Goal: Information Seeking & Learning: Learn about a topic

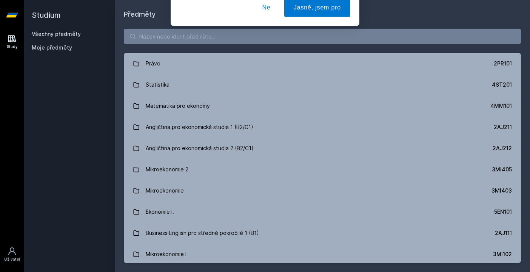
click at [261, 51] on button "Ne" at bounding box center [266, 48] width 27 height 19
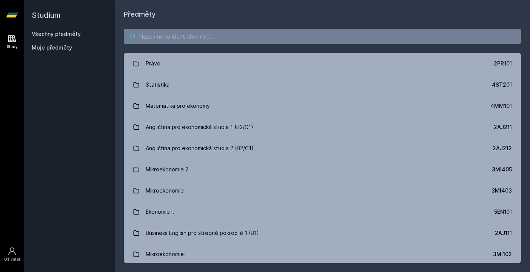
click at [183, 39] on input "search" at bounding box center [322, 36] width 397 height 15
paste input "1MT201"
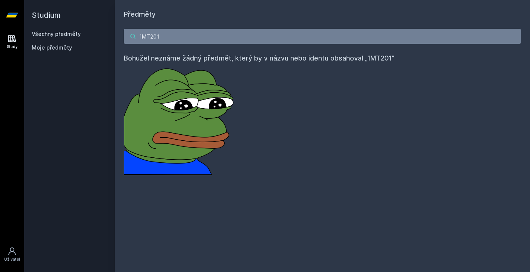
type input "1MT201"
click at [183, 39] on input "1MT201" at bounding box center [322, 36] width 397 height 15
drag, startPoint x: 171, startPoint y: 35, endPoint x: 105, endPoint y: 35, distance: 66.5
click at [105, 35] on div "Studium Všechny předměty Moje předměty Předměty 1MT201 Bohužel neznáme žádný př…" at bounding box center [277, 136] width 506 height 272
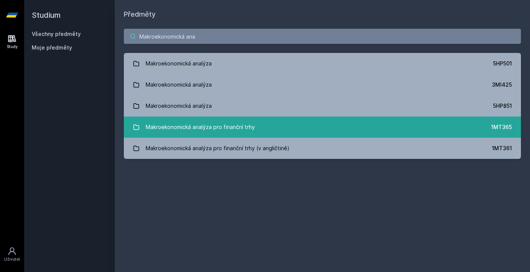
type input "Makroekonomická ana"
click at [210, 130] on div "Makroekonomická analýza pro finanční trhy" at bounding box center [200, 126] width 109 height 15
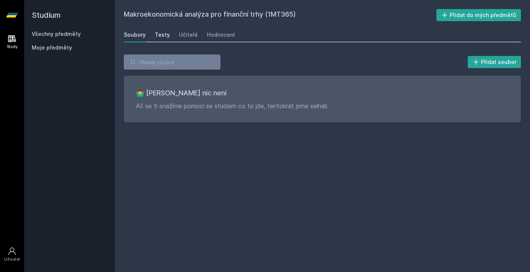
click at [161, 35] on div "Testy" at bounding box center [162, 35] width 15 height 8
click at [185, 38] on div "Učitelé" at bounding box center [188, 35] width 19 height 8
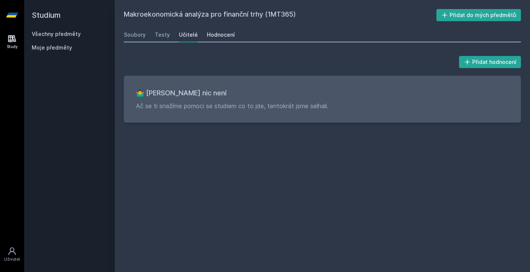
click at [214, 37] on div "Hodnocení" at bounding box center [221, 35] width 28 height 8
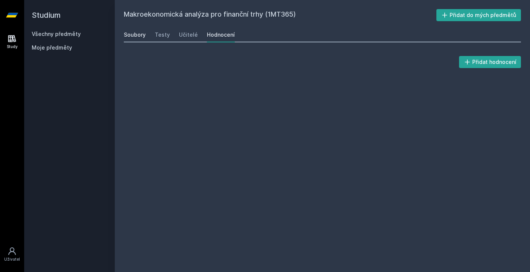
click at [126, 41] on link "Soubory" at bounding box center [135, 34] width 22 height 15
